Goal: Task Accomplishment & Management: Manage account settings

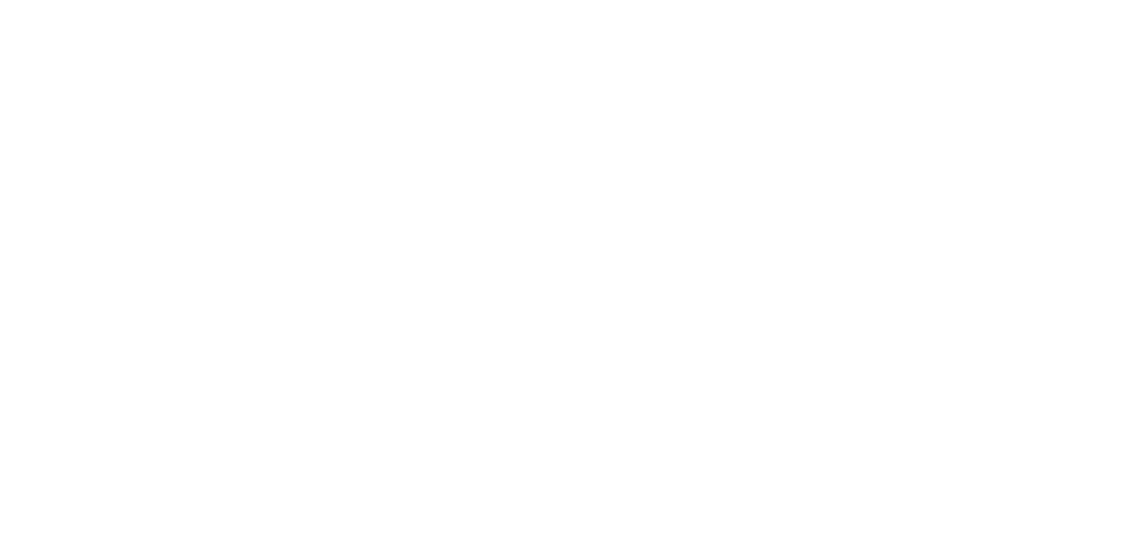
drag, startPoint x: 653, startPoint y: 261, endPoint x: 649, endPoint y: 267, distance: 7.1
click at [0, 0] on html at bounding box center [0, 0] width 0 height 0
drag, startPoint x: 624, startPoint y: 278, endPoint x: 735, endPoint y: 261, distance: 112.5
click at [0, 0] on html at bounding box center [0, 0] width 0 height 0
drag, startPoint x: 827, startPoint y: 209, endPoint x: 447, endPoint y: 169, distance: 382.2
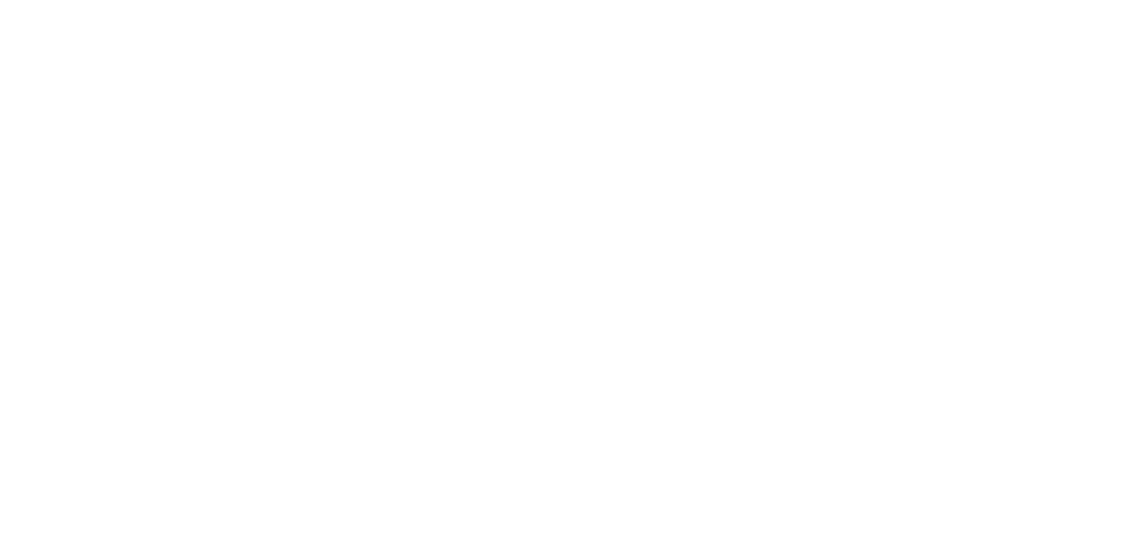
click at [0, 0] on html at bounding box center [0, 0] width 0 height 0
drag, startPoint x: 657, startPoint y: 254, endPoint x: 649, endPoint y: 287, distance: 33.9
click at [0, 0] on html at bounding box center [0, 0] width 0 height 0
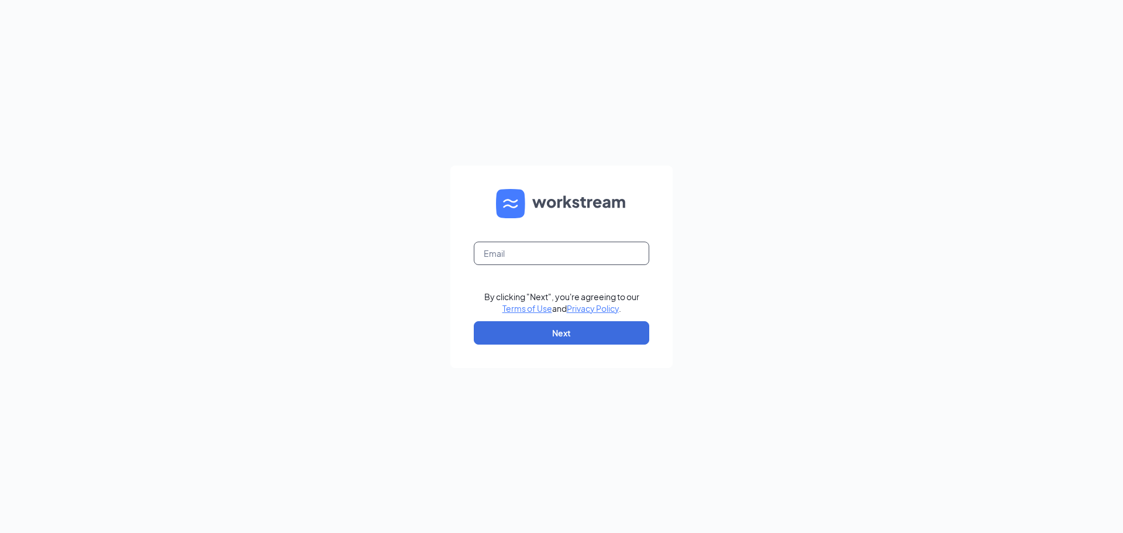
click at [601, 264] on input "text" at bounding box center [561, 253] width 175 height 23
type input "gmvenicetimes@bleedblue.net"
click at [532, 316] on form "gmvenicetimes@bleedblue.net By clicking "Next", you're agreeing to our Terms of…" at bounding box center [561, 267] width 222 height 202
click at [526, 325] on button "Next" at bounding box center [561, 332] width 175 height 23
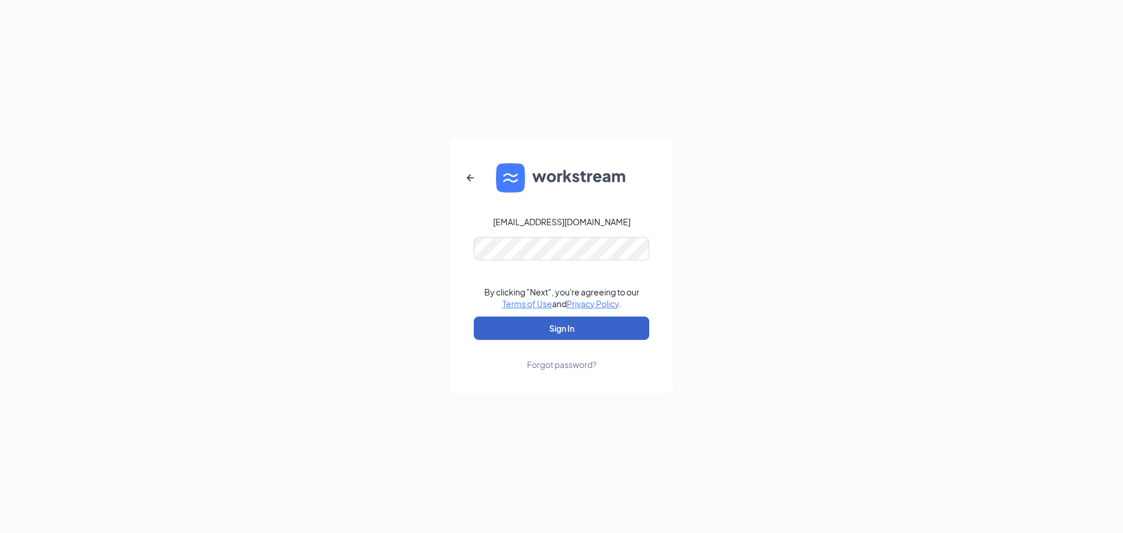
click at [521, 326] on button "Sign In" at bounding box center [561, 327] width 175 height 23
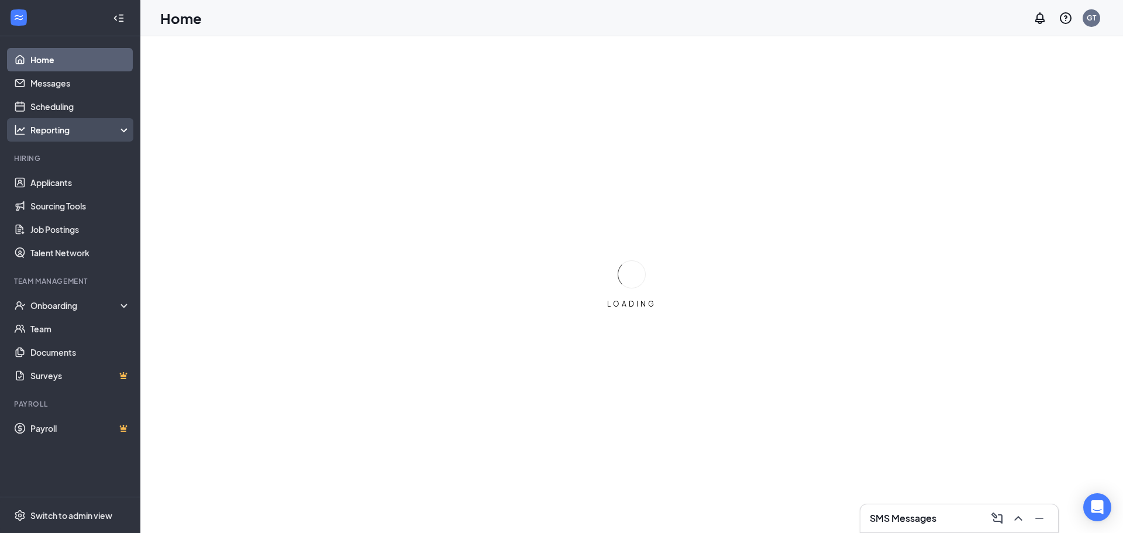
click at [101, 126] on div "Reporting" at bounding box center [80, 130] width 101 height 12
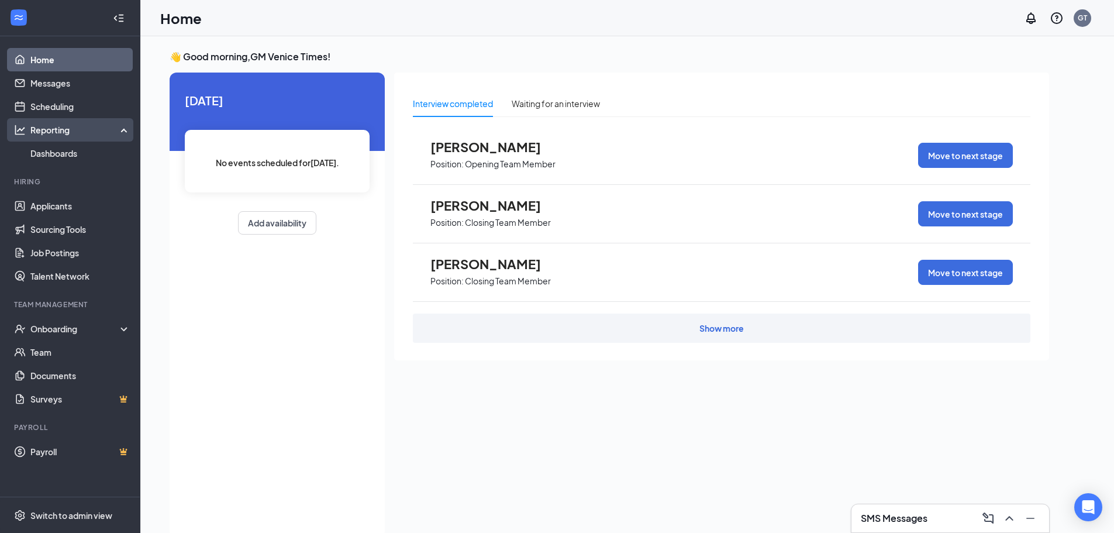
click at [109, 129] on div "Reporting" at bounding box center [80, 130] width 101 height 12
